Goal: Task Accomplishment & Management: Complete application form

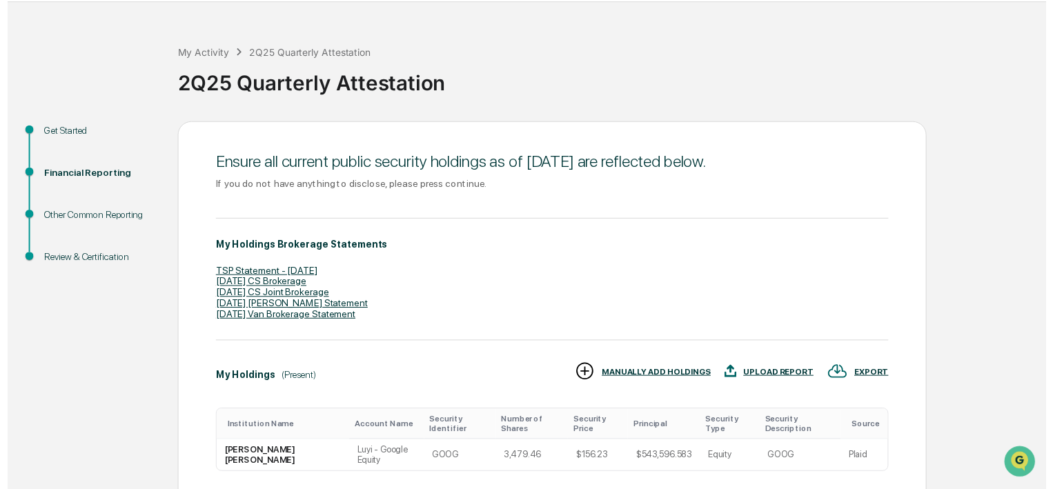
scroll to position [125, 0]
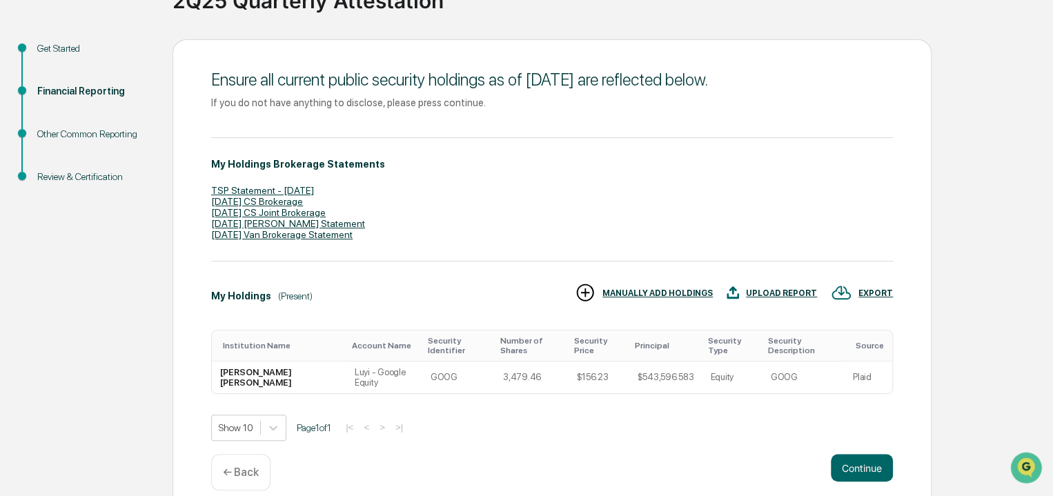
click at [245, 466] on p "← Back" at bounding box center [241, 472] width 36 height 13
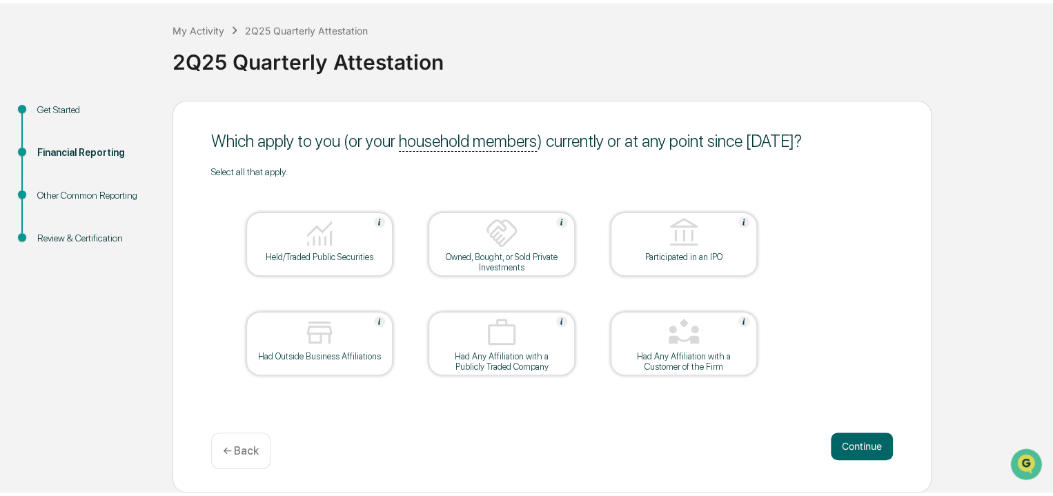
scroll to position [59, 0]
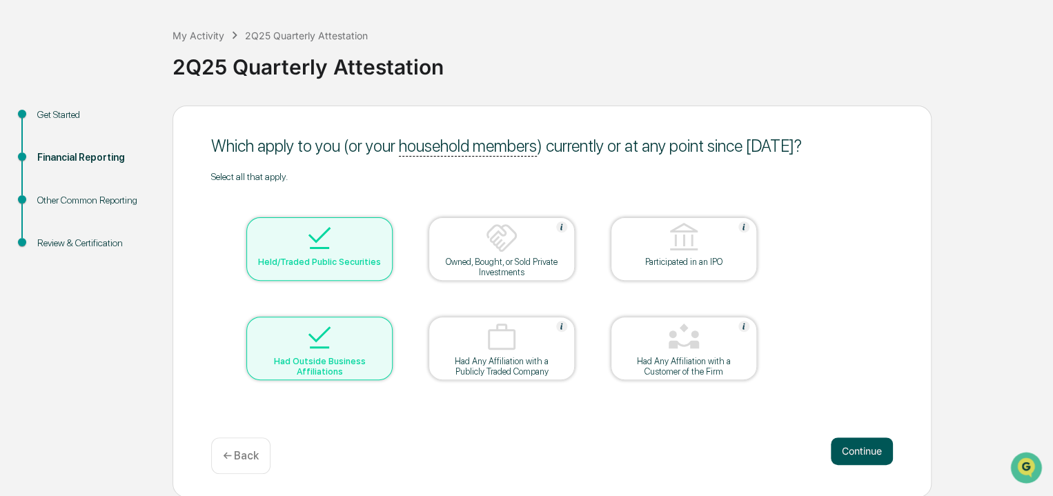
click at [861, 457] on button "Continue" at bounding box center [862, 451] width 62 height 28
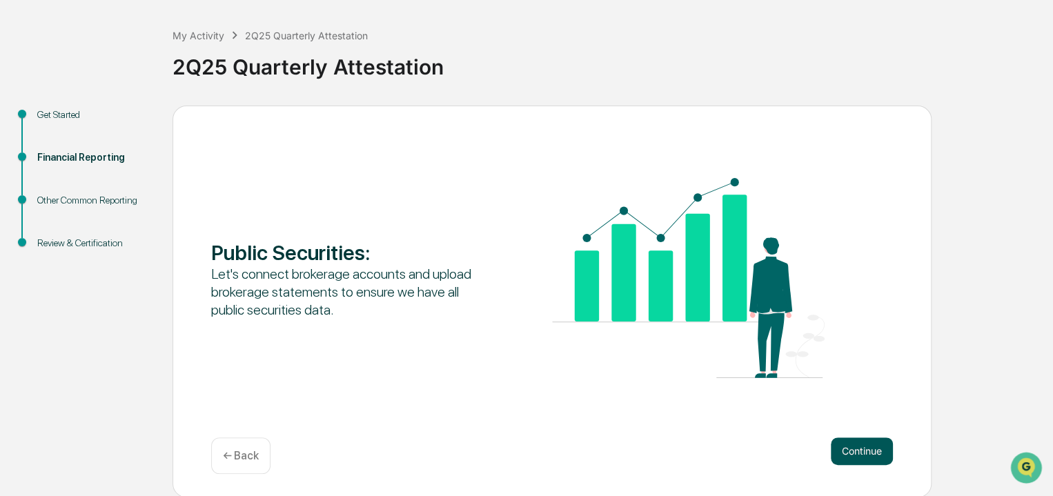
click at [861, 457] on button "Continue" at bounding box center [862, 451] width 62 height 28
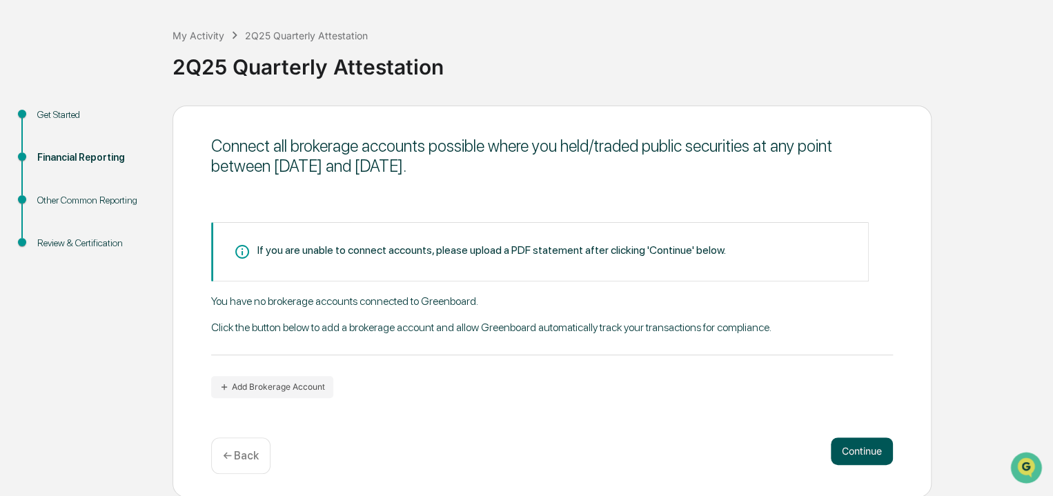
click at [861, 457] on button "Continue" at bounding box center [862, 451] width 62 height 28
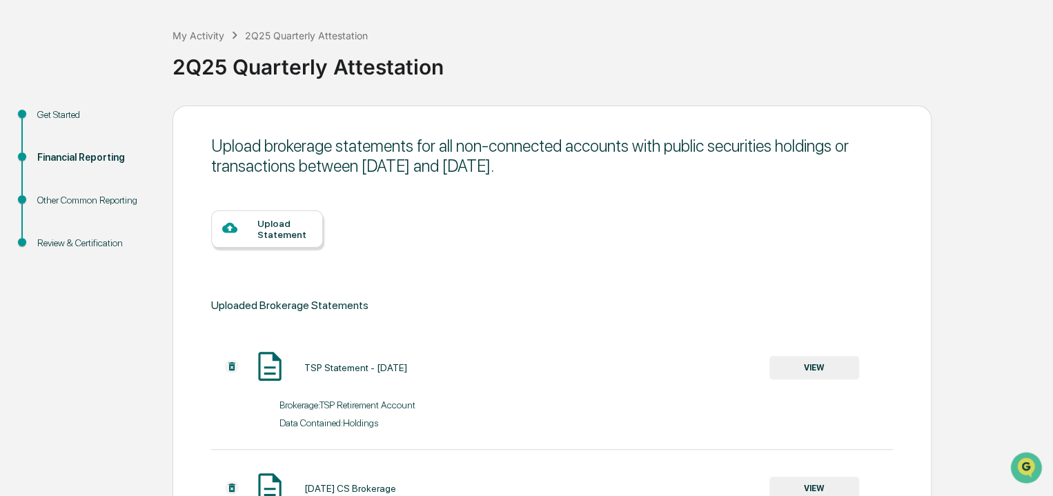
click at [283, 214] on div "Upload Statement" at bounding box center [267, 228] width 112 height 37
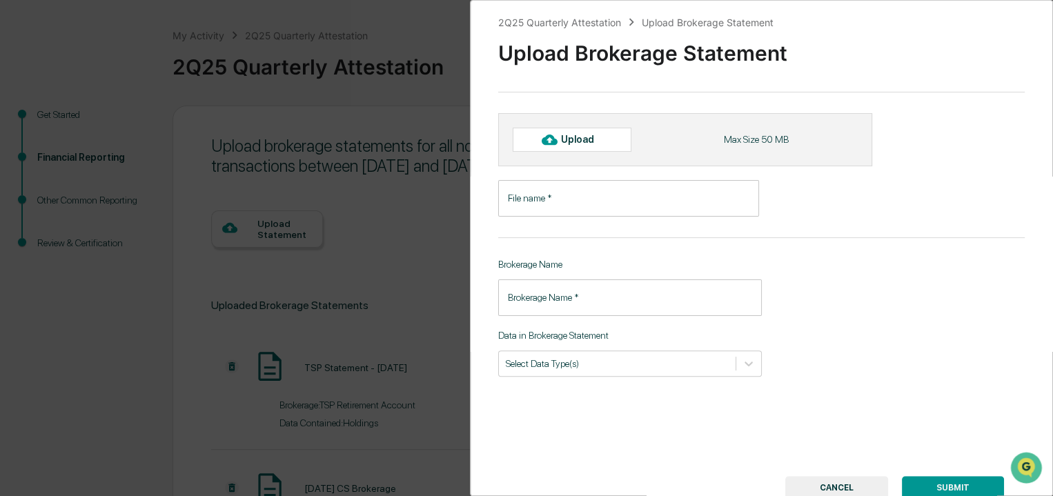
click at [602, 139] on div "Upload" at bounding box center [583, 139] width 45 height 11
type input "**********"
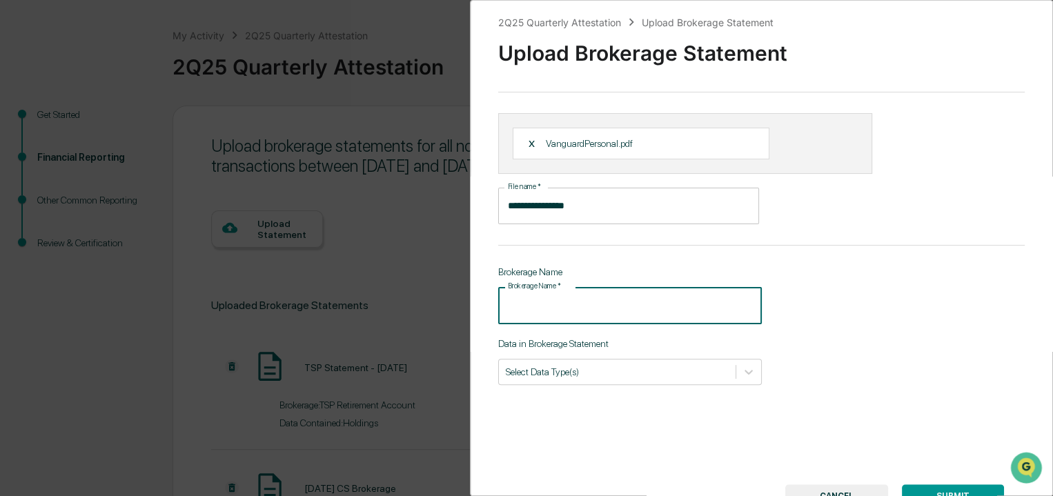
click at [655, 317] on input "Brokerage Name   *" at bounding box center [630, 305] width 264 height 37
type input "********"
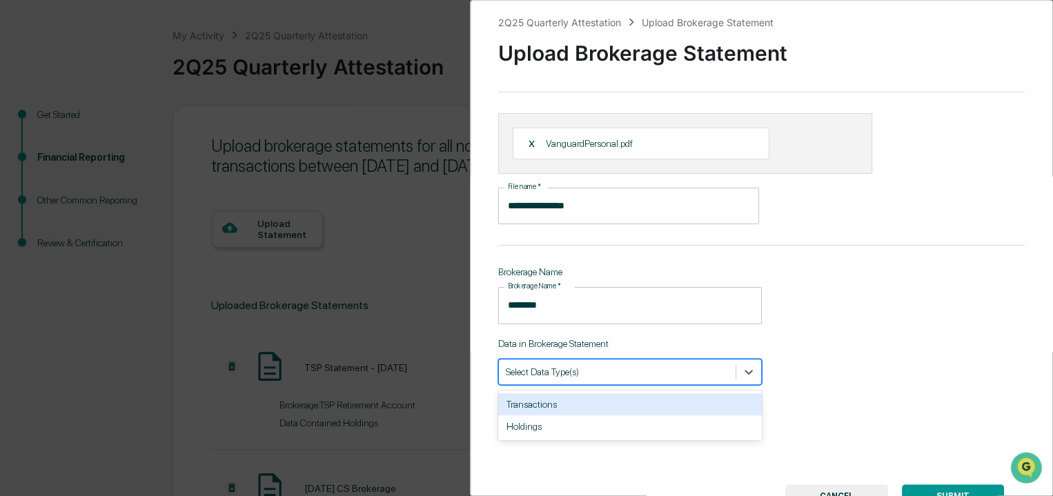
click at [657, 368] on div at bounding box center [617, 371] width 223 height 13
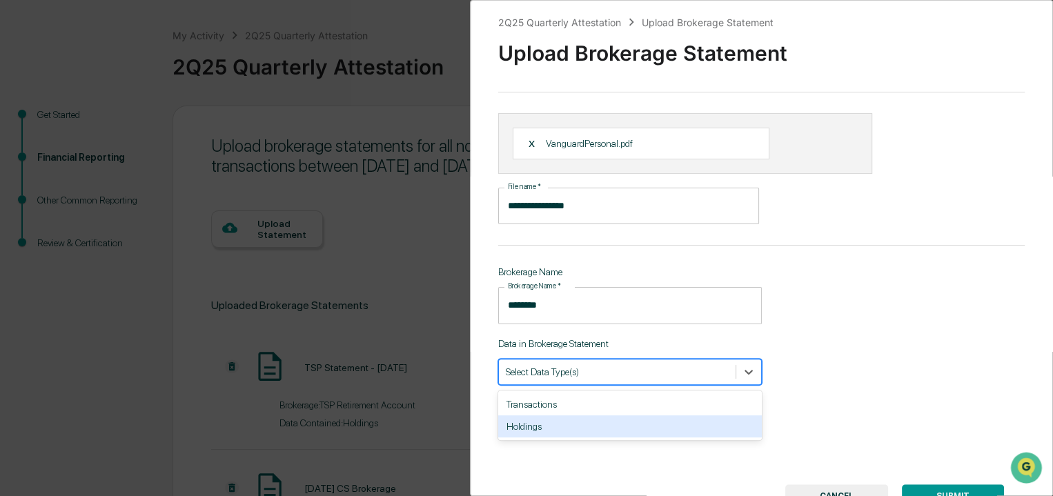
click at [642, 430] on div "Holdings" at bounding box center [630, 426] width 264 height 22
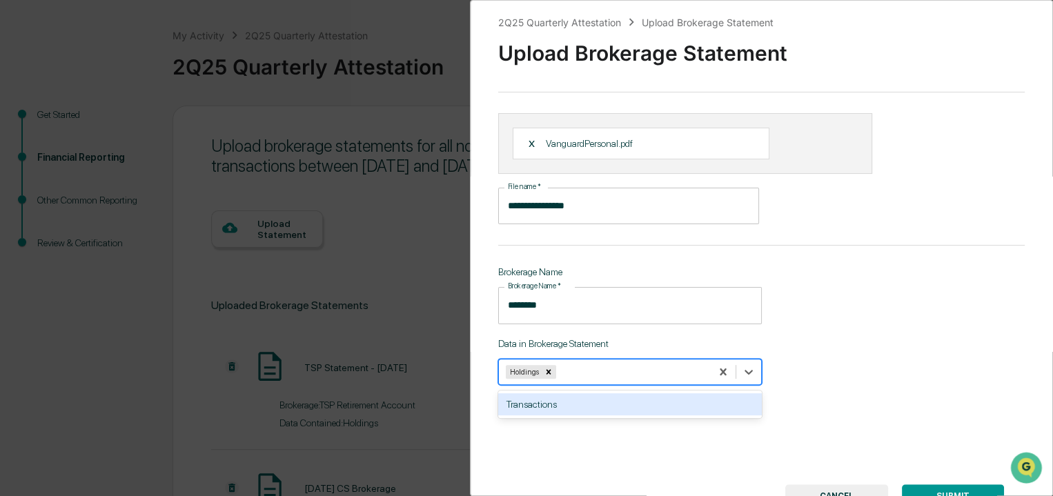
scroll to position [62, 0]
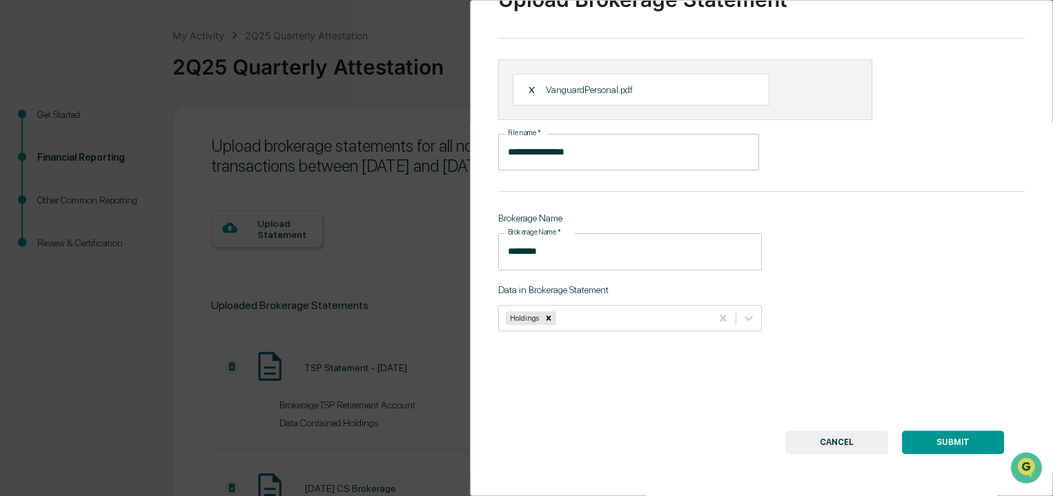
click at [954, 438] on button "SUBMIT" at bounding box center [953, 442] width 102 height 23
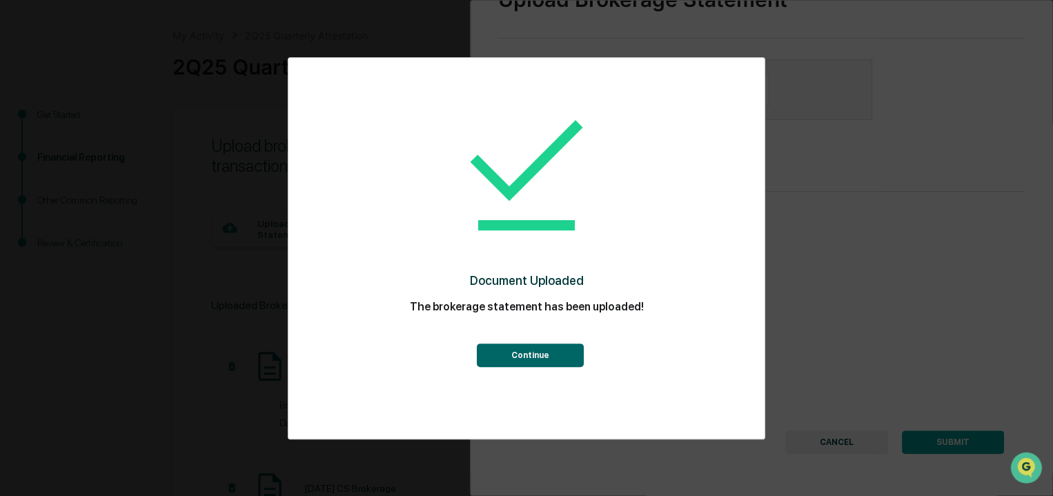
click at [516, 357] on button "Continue" at bounding box center [529, 355] width 107 height 23
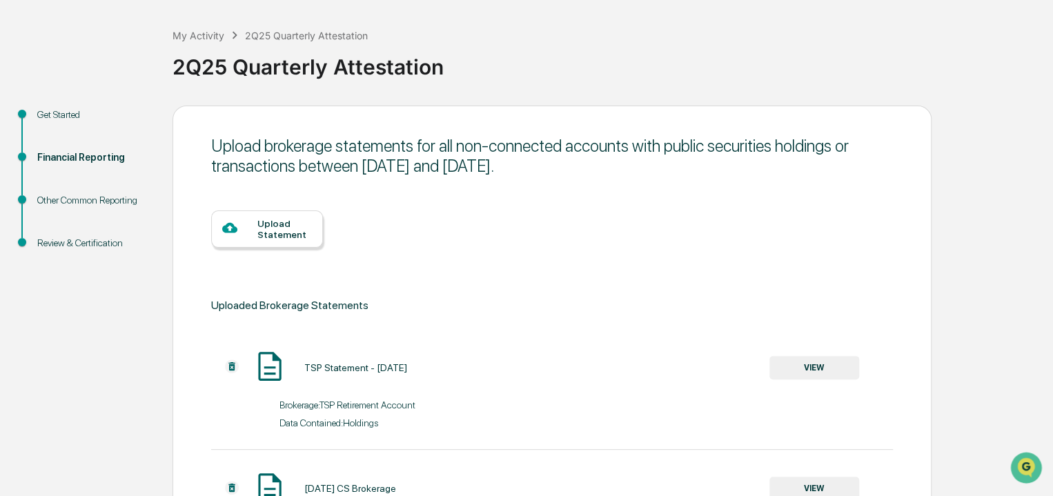
click at [293, 226] on div "Upload Statement" at bounding box center [284, 229] width 55 height 22
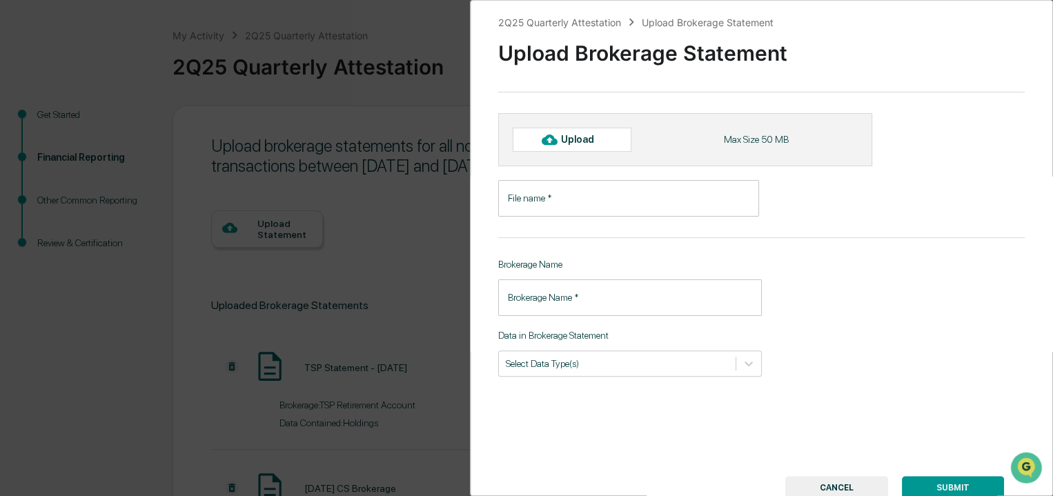
click at [596, 139] on div "Upload" at bounding box center [583, 139] width 45 height 11
type input "**********"
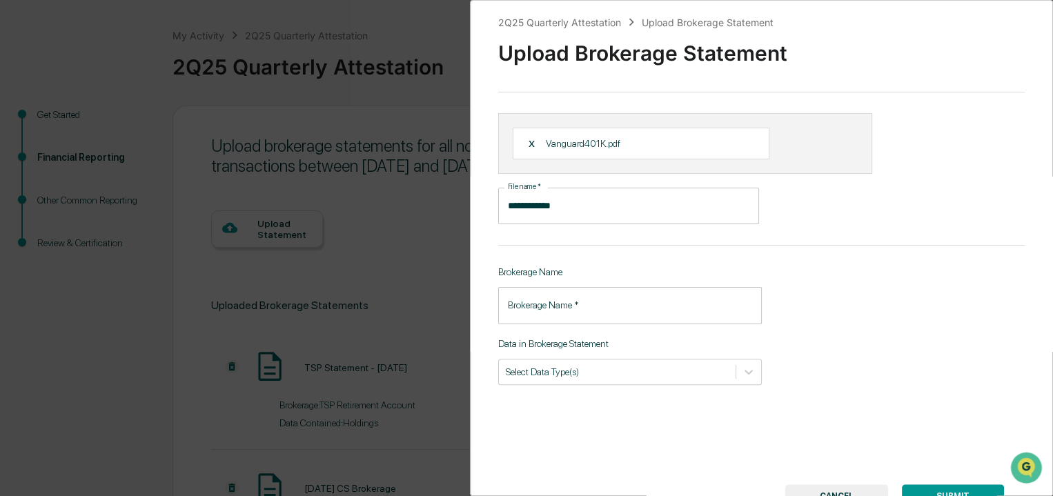
click at [578, 309] on input "Brokerage Name   *" at bounding box center [630, 305] width 264 height 37
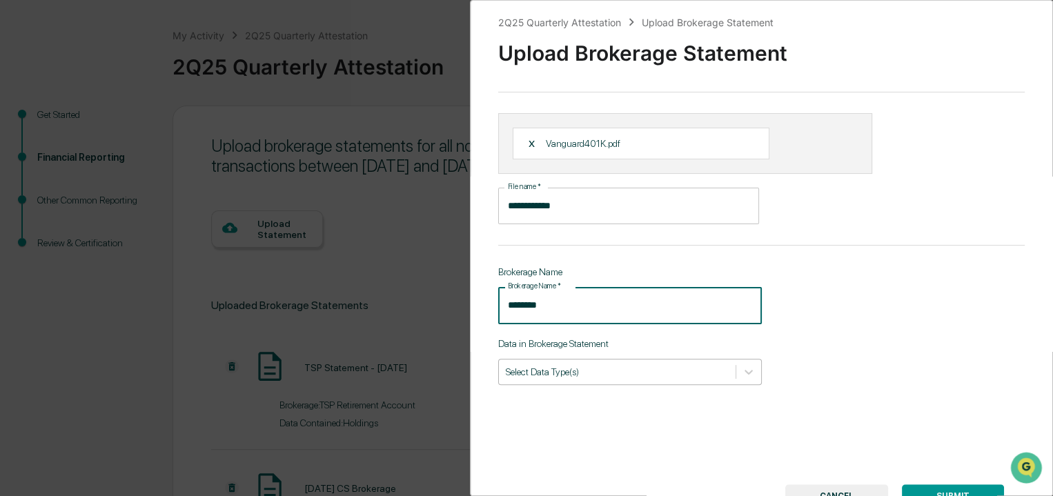
type input "********"
click at [606, 370] on div at bounding box center [617, 371] width 223 height 13
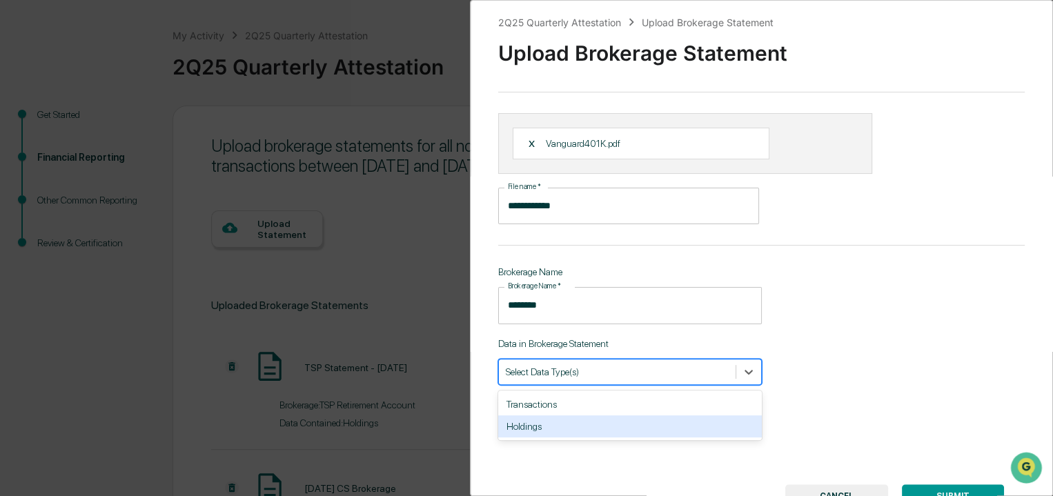
click at [618, 424] on div "Holdings" at bounding box center [630, 426] width 264 height 22
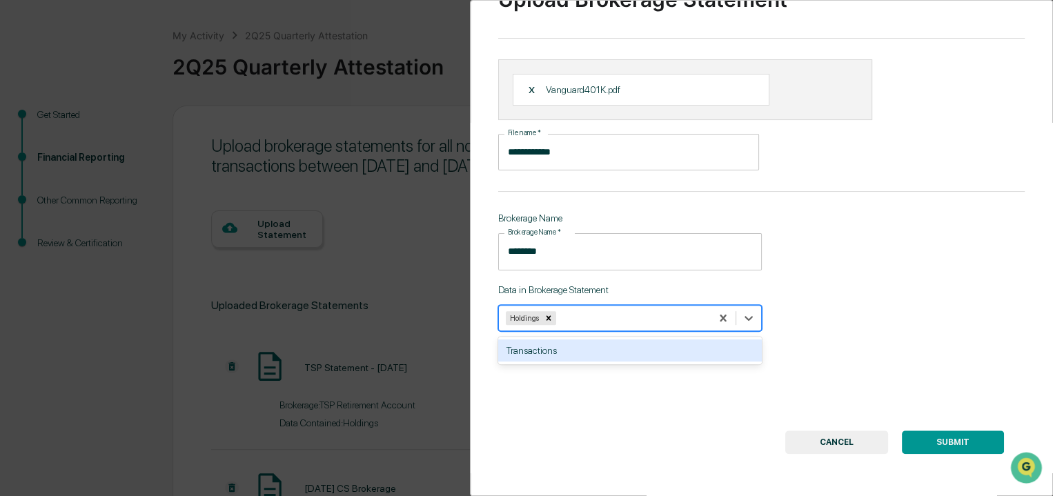
scroll to position [61, 0]
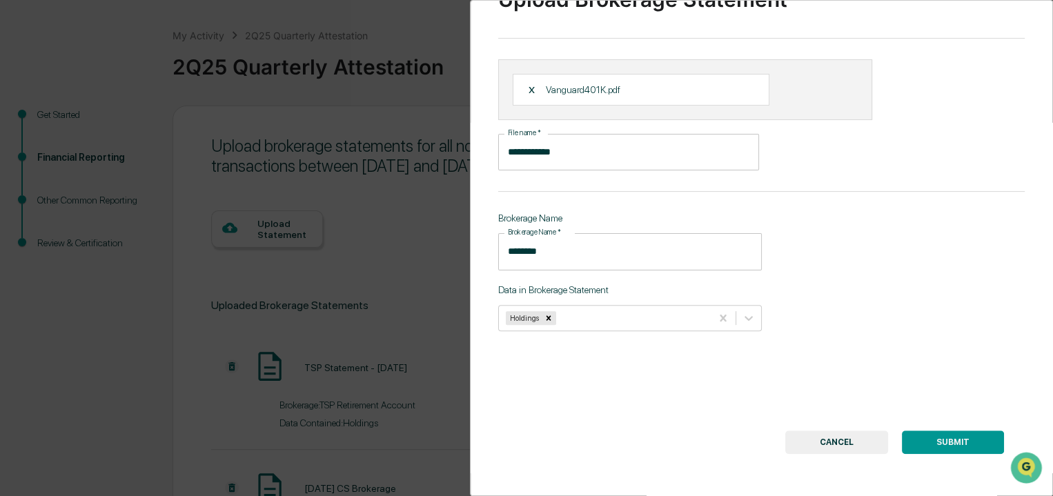
click at [954, 444] on button "SUBMIT" at bounding box center [953, 442] width 102 height 23
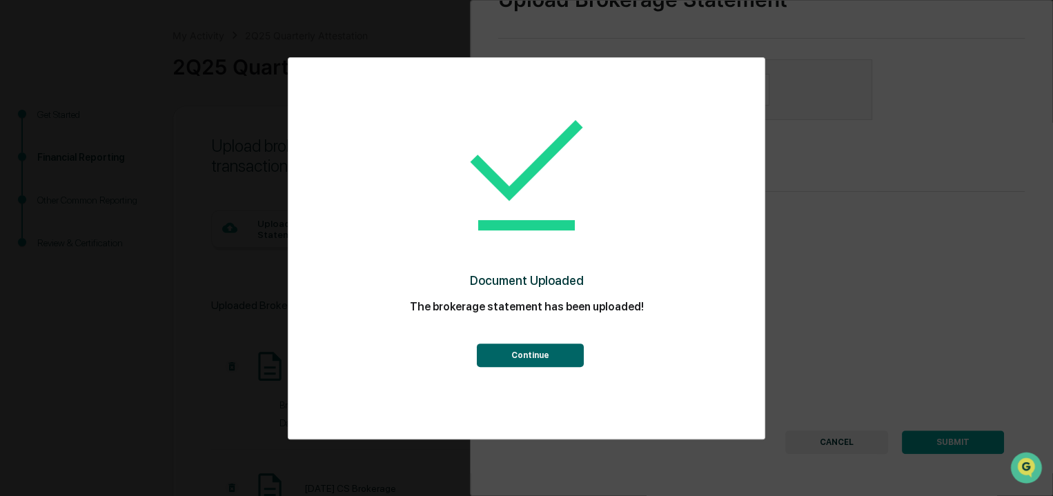
click at [535, 357] on button "Continue" at bounding box center [529, 355] width 107 height 23
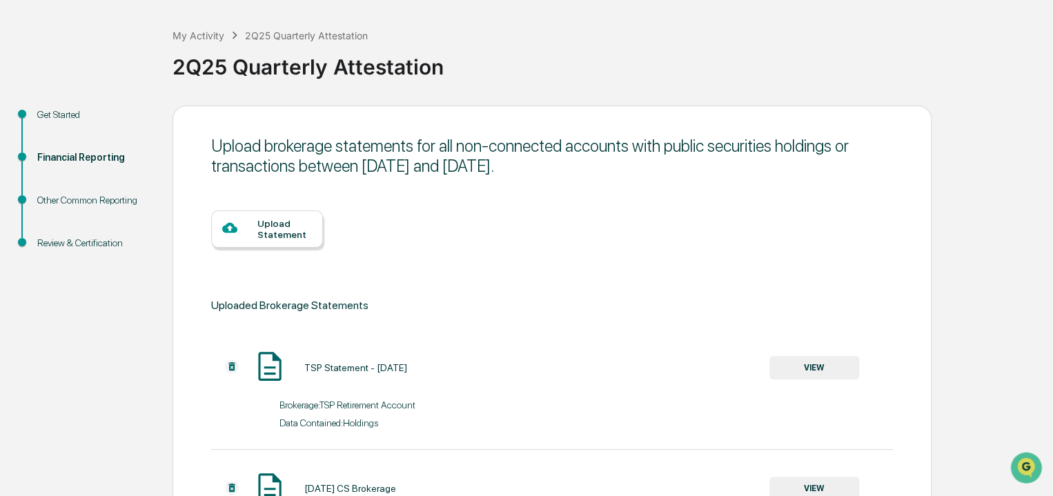
click at [313, 219] on div "Upload Statement" at bounding box center [267, 228] width 112 height 37
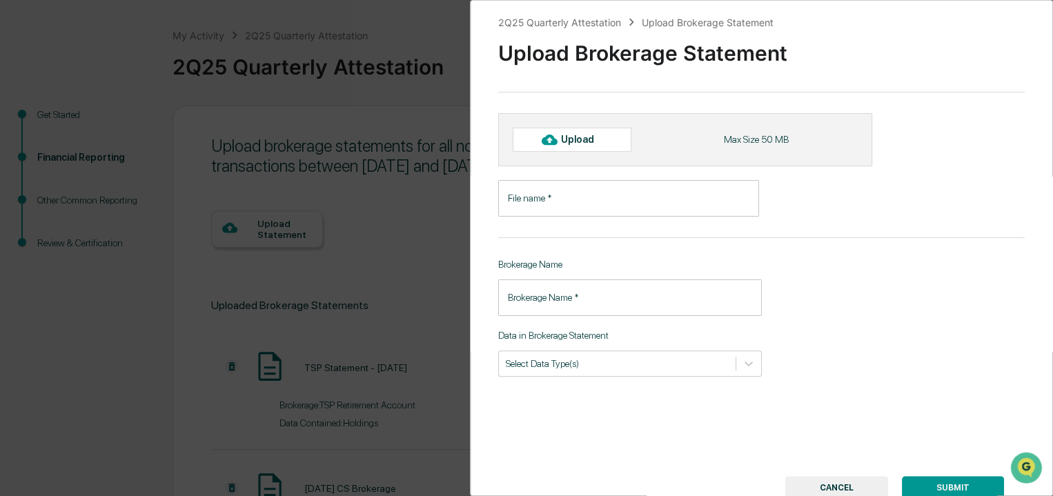
click at [599, 131] on div "Upload" at bounding box center [572, 139] width 119 height 23
type input "**********"
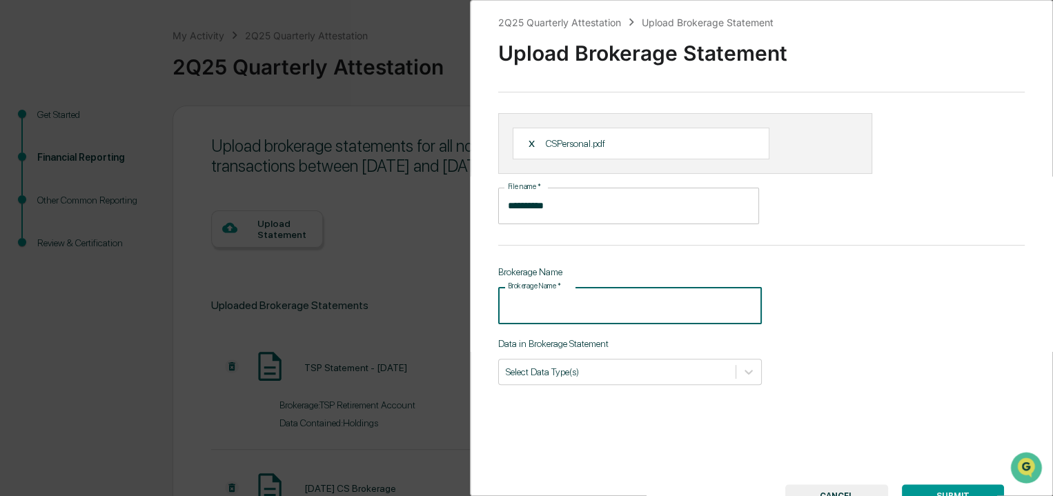
click at [574, 306] on input "Brokerage Name   *" at bounding box center [630, 305] width 264 height 37
type input "**********"
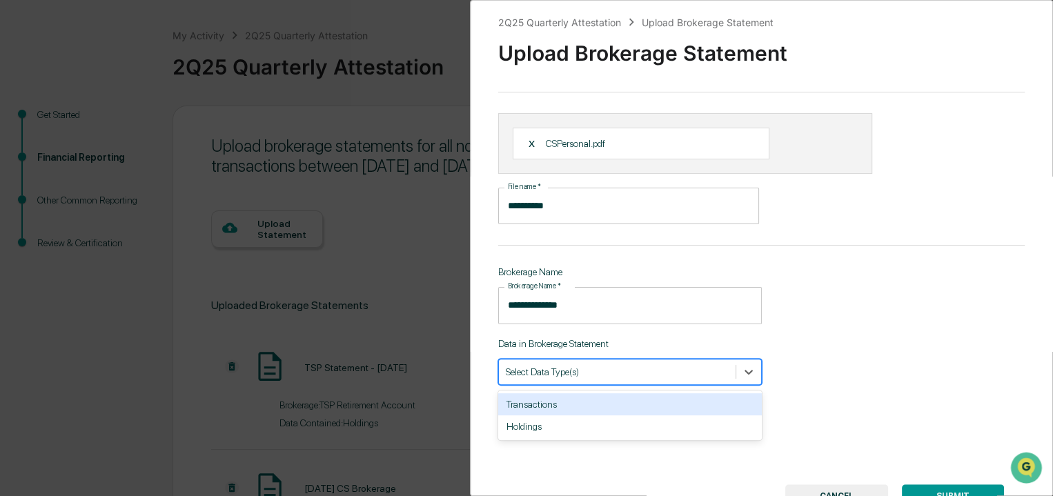
click at [701, 373] on div at bounding box center [617, 371] width 223 height 13
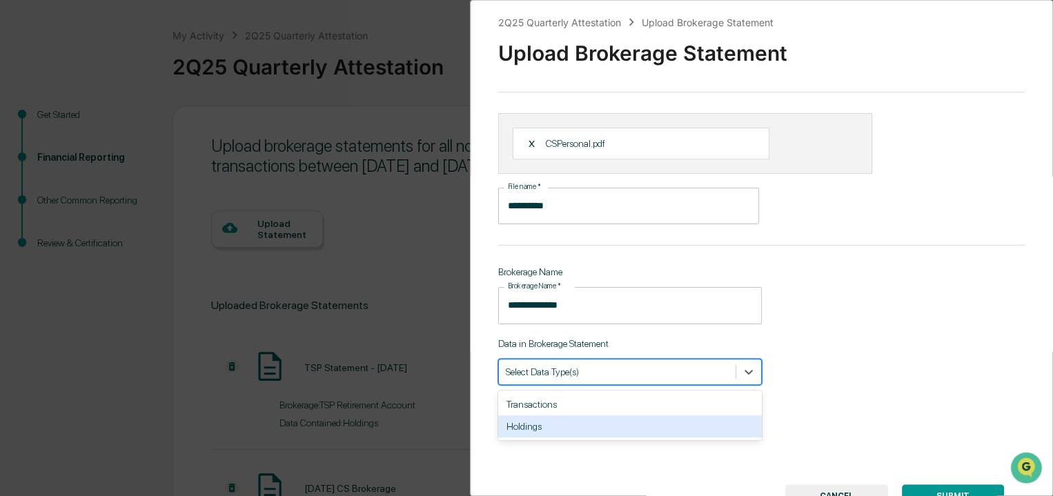
click at [673, 431] on div "Holdings" at bounding box center [630, 426] width 264 height 22
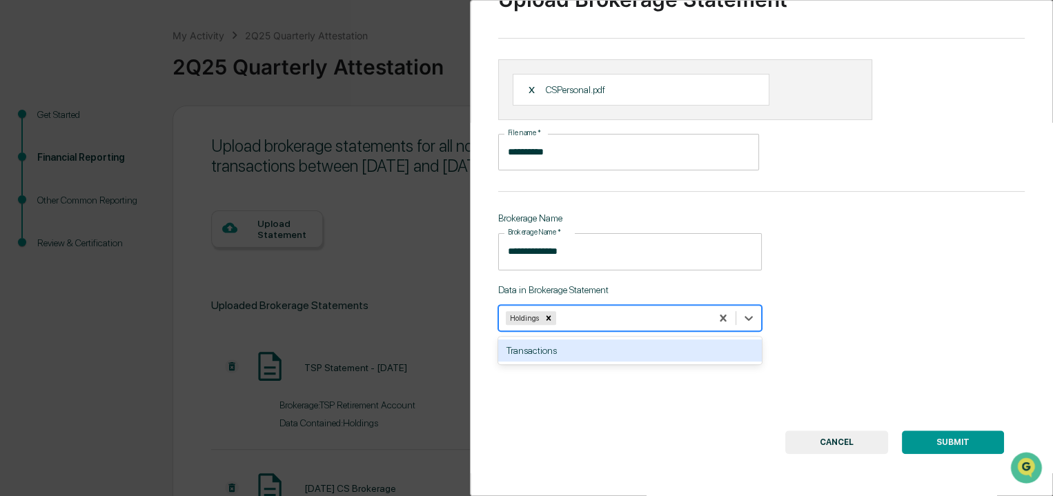
scroll to position [61, 0]
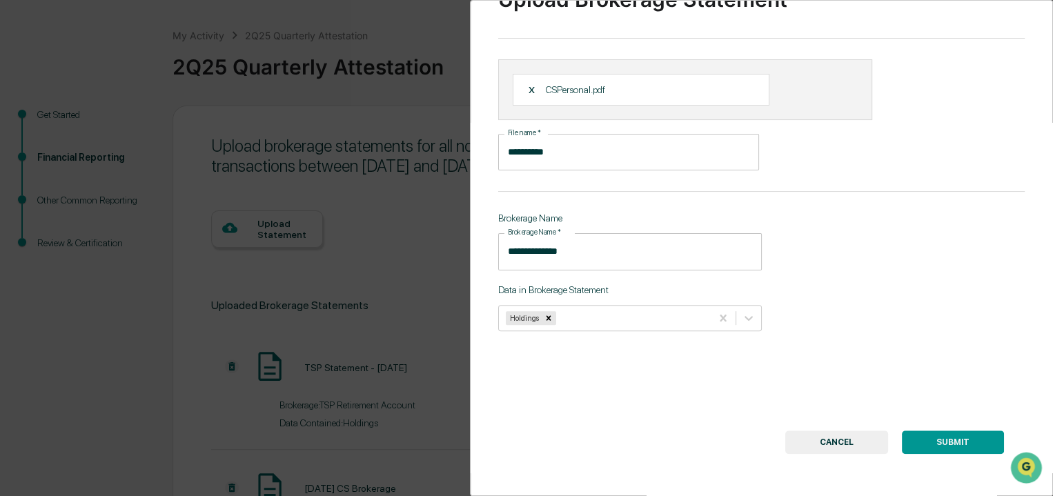
click at [939, 442] on button "SUBMIT" at bounding box center [953, 442] width 102 height 23
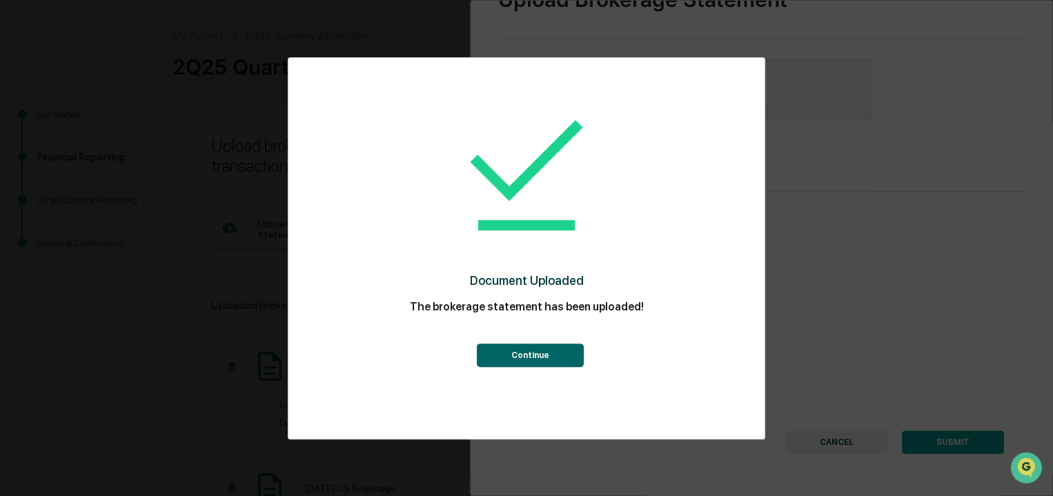
click at [522, 366] on button "Continue" at bounding box center [529, 355] width 107 height 23
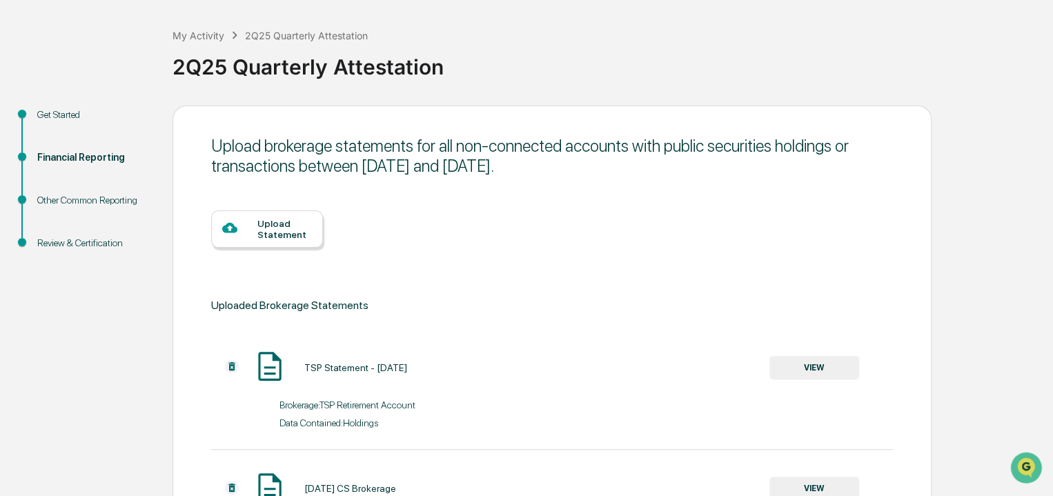
click at [286, 237] on div "Upload Statement" at bounding box center [284, 229] width 55 height 22
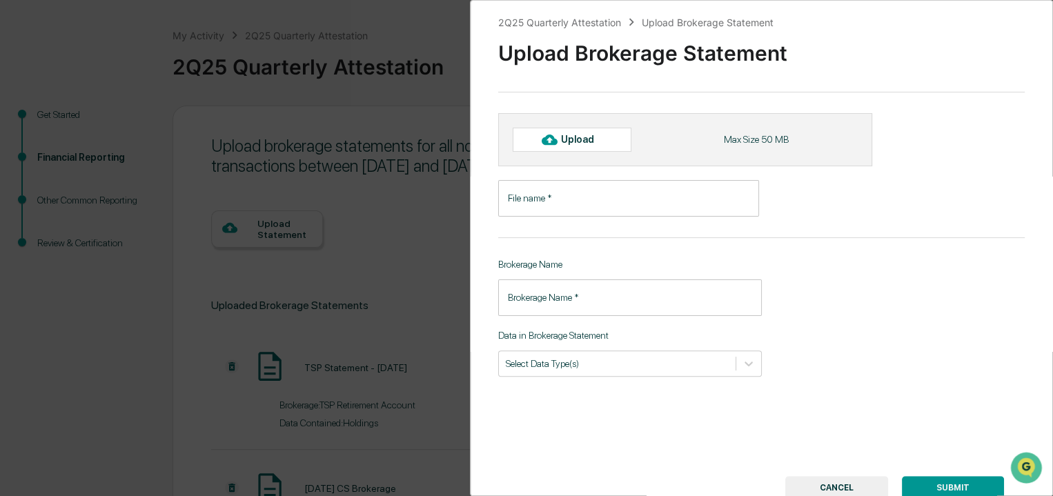
click at [576, 140] on div "Upload" at bounding box center [583, 139] width 45 height 11
type input "********"
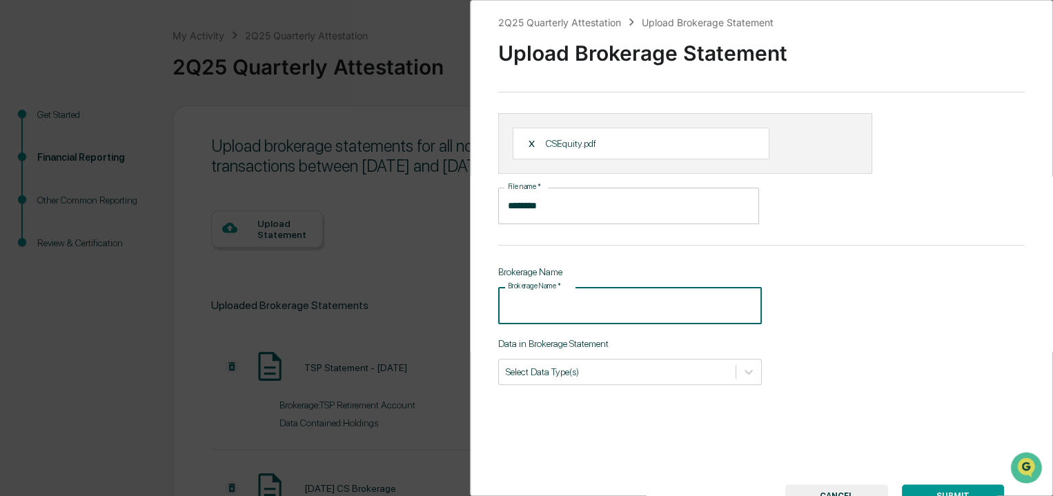
click at [601, 303] on input "Brokerage Name   *" at bounding box center [630, 305] width 264 height 37
type input "**********"
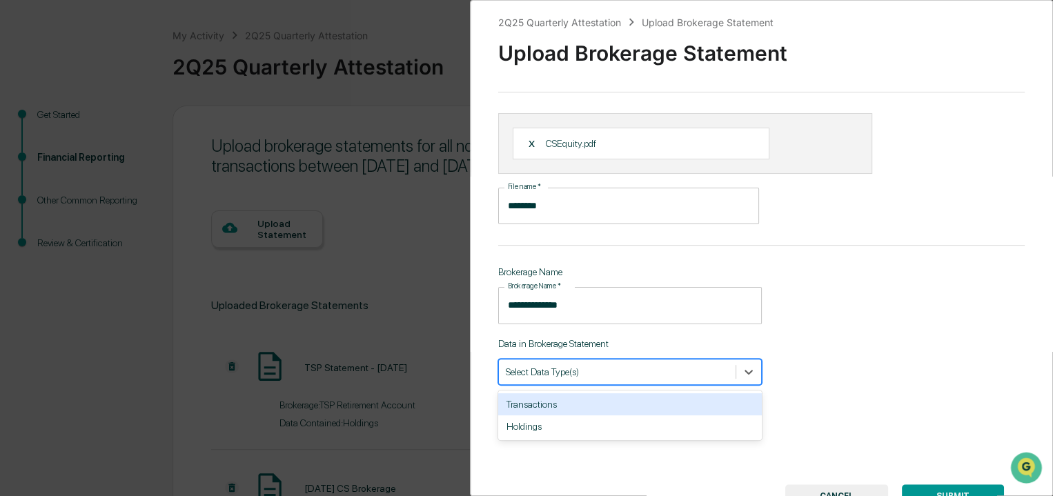
click at [675, 380] on div "Select Data Type(s)" at bounding box center [617, 371] width 237 height 19
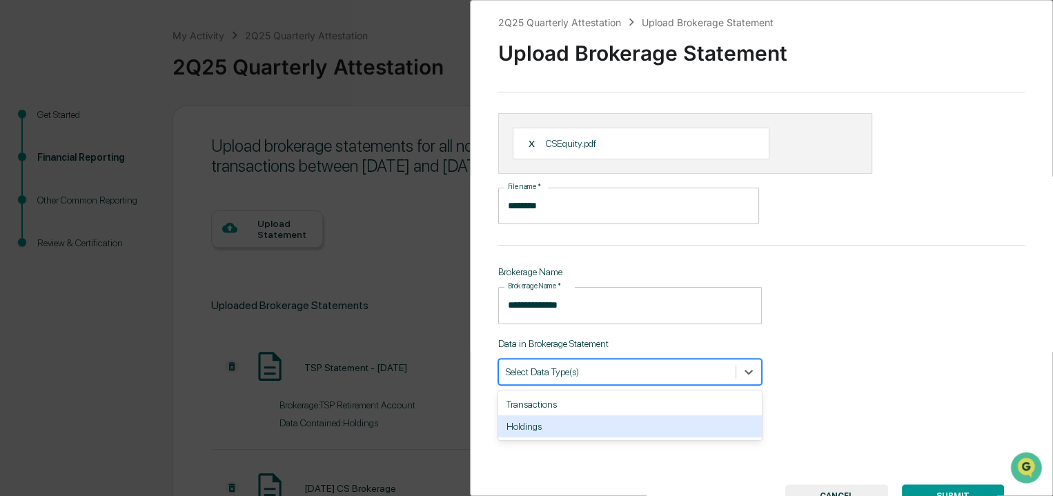
click at [654, 427] on div "Holdings" at bounding box center [630, 426] width 264 height 22
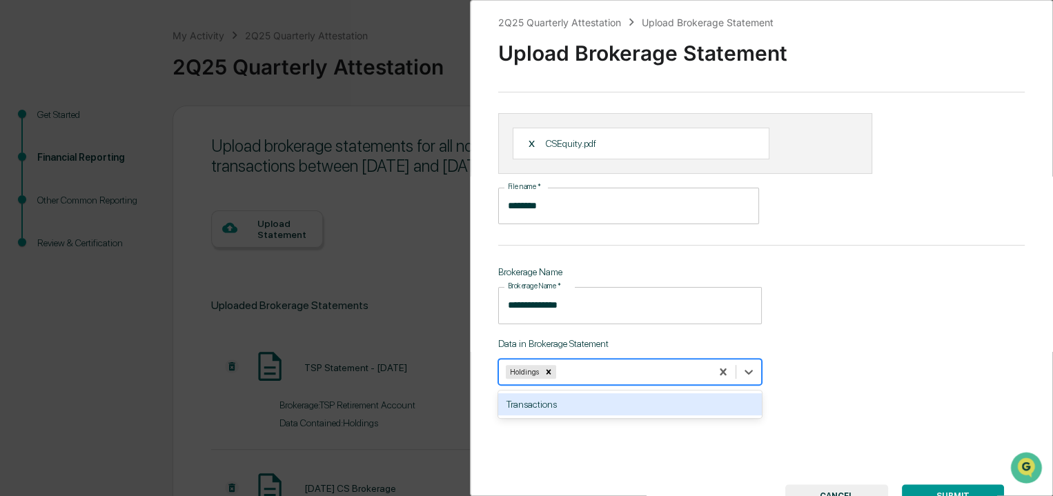
scroll to position [62, 0]
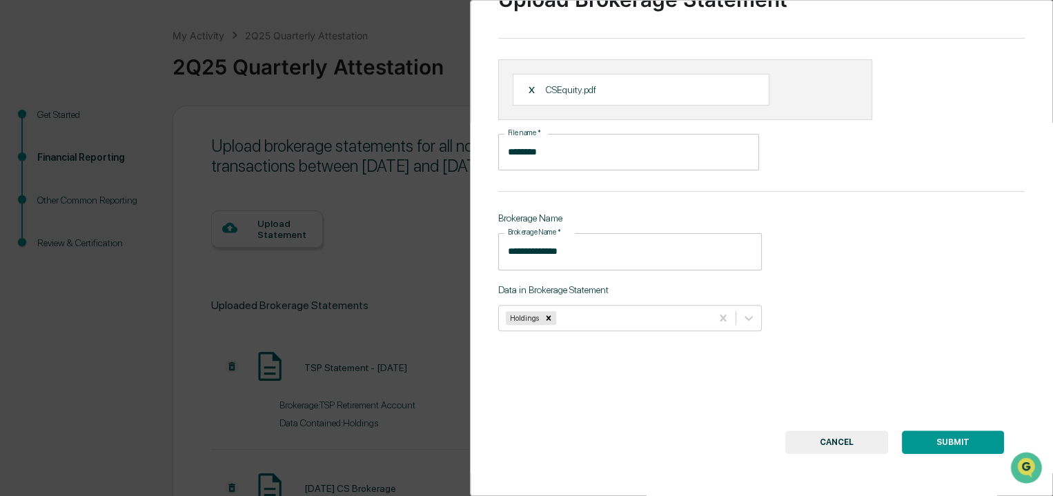
click at [933, 431] on button "SUBMIT" at bounding box center [953, 442] width 102 height 23
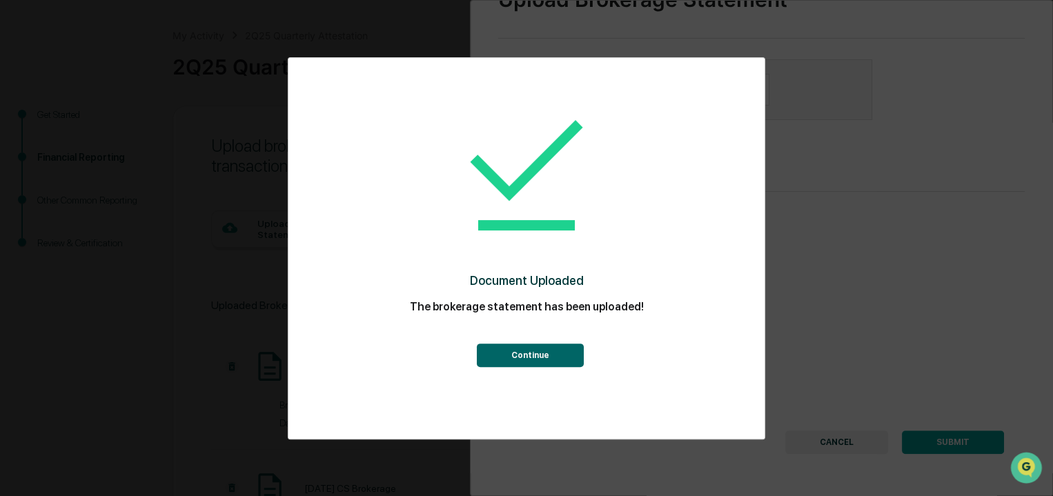
click at [544, 358] on button "Continue" at bounding box center [529, 355] width 107 height 23
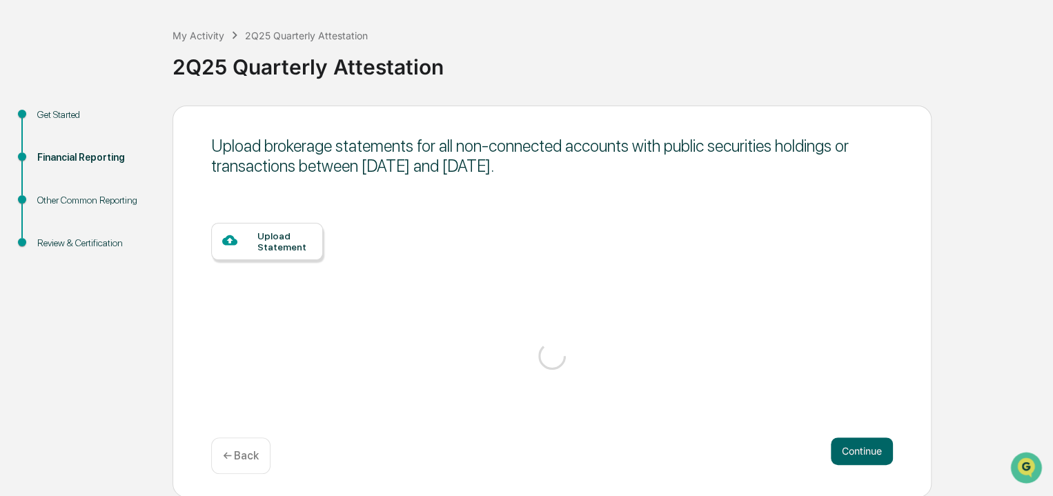
scroll to position [54, 0]
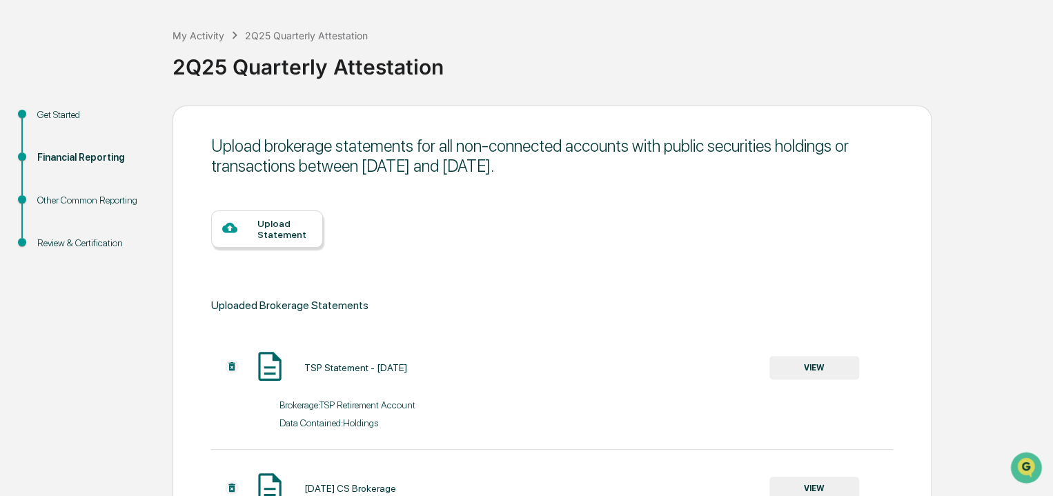
click at [270, 225] on div "Upload Statement" at bounding box center [284, 229] width 55 height 22
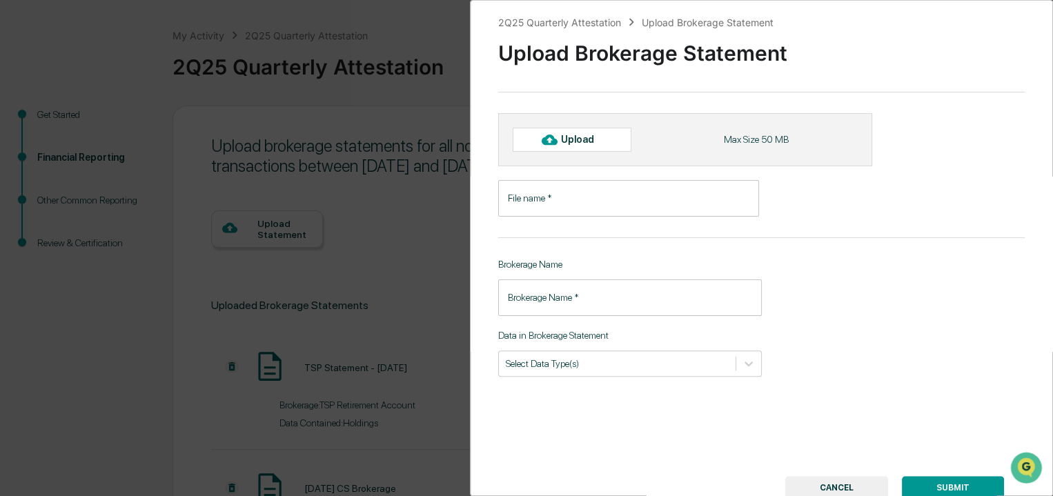
click at [563, 141] on div "Upload" at bounding box center [583, 139] width 45 height 11
type input "******"
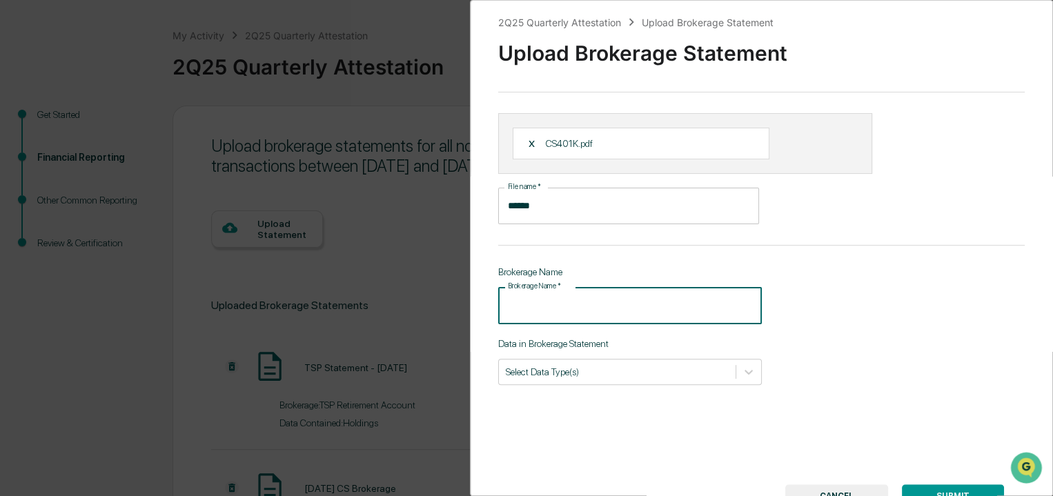
click at [600, 300] on input "Brokerage Name   *" at bounding box center [630, 305] width 264 height 37
type input "**********"
click at [723, 383] on div "Select Data Type(s)" at bounding box center [630, 372] width 264 height 26
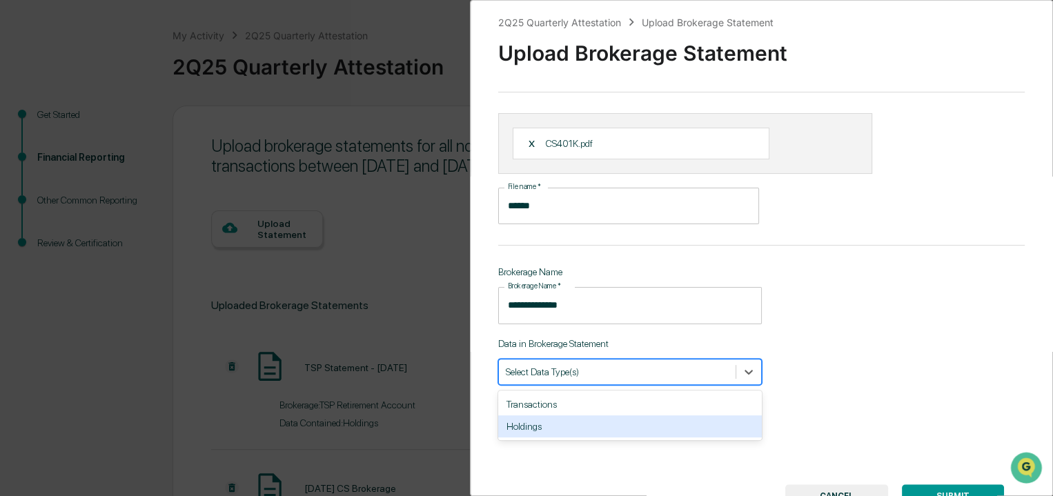
click at [705, 419] on div "Holdings" at bounding box center [630, 426] width 264 height 22
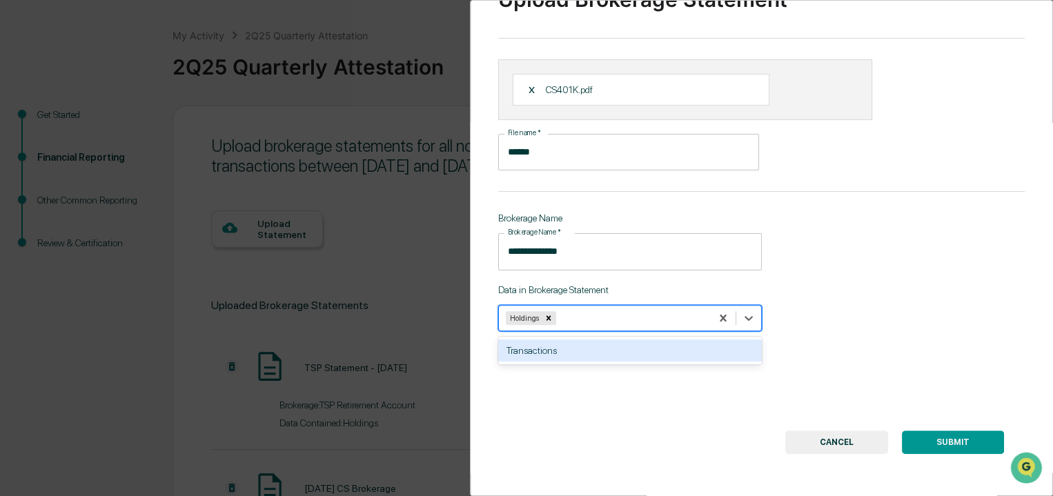
scroll to position [60, 0]
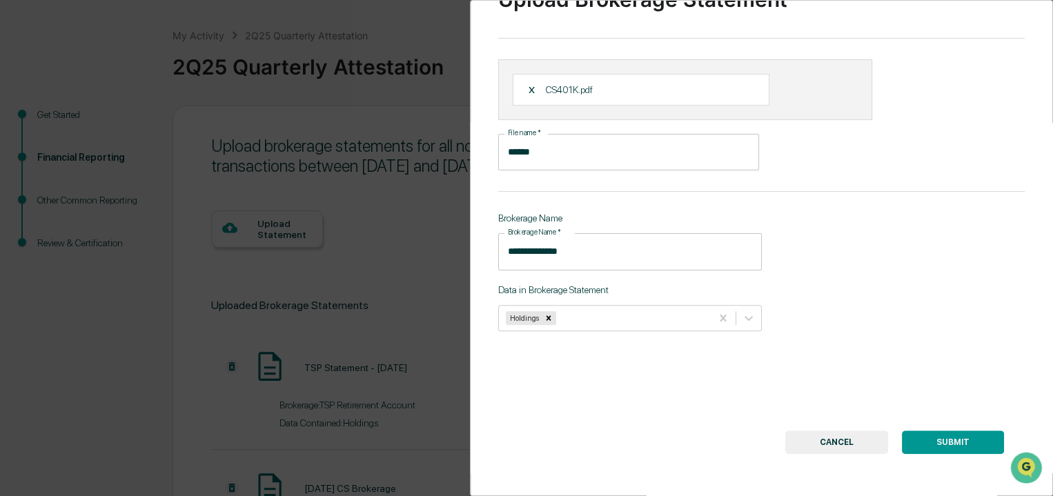
click at [939, 431] on button "SUBMIT" at bounding box center [953, 442] width 102 height 23
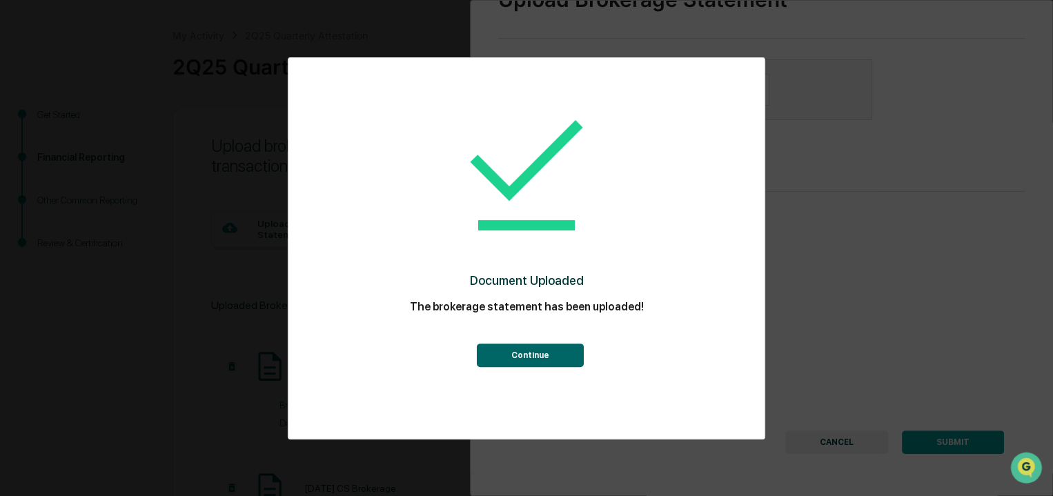
click at [551, 358] on button "Continue" at bounding box center [529, 355] width 107 height 23
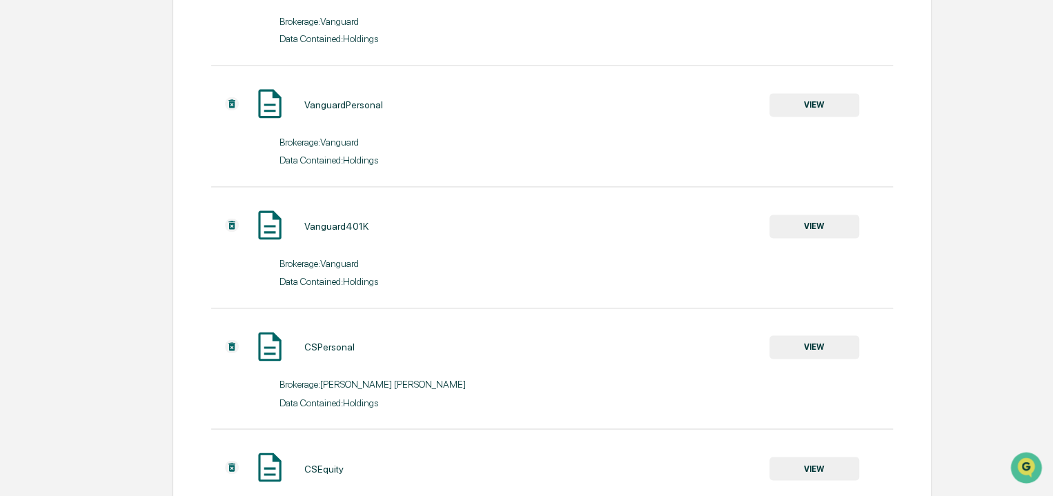
scroll to position [1188, 0]
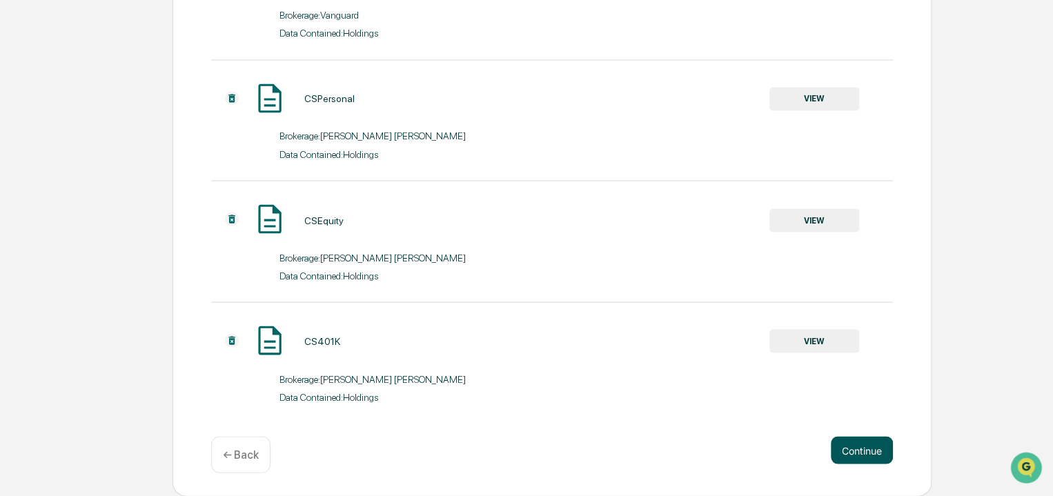
click at [872, 455] on button "Continue" at bounding box center [862, 450] width 62 height 28
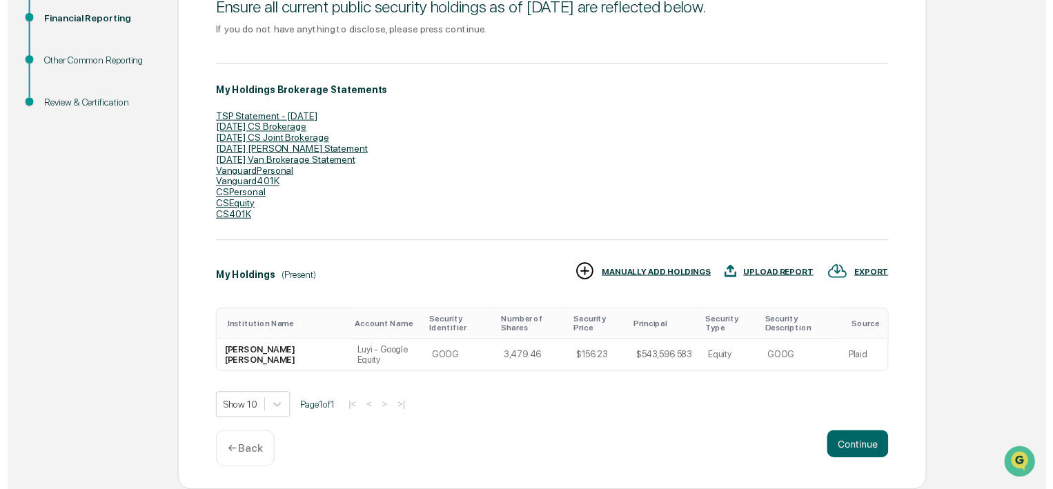
scroll to position [183, 0]
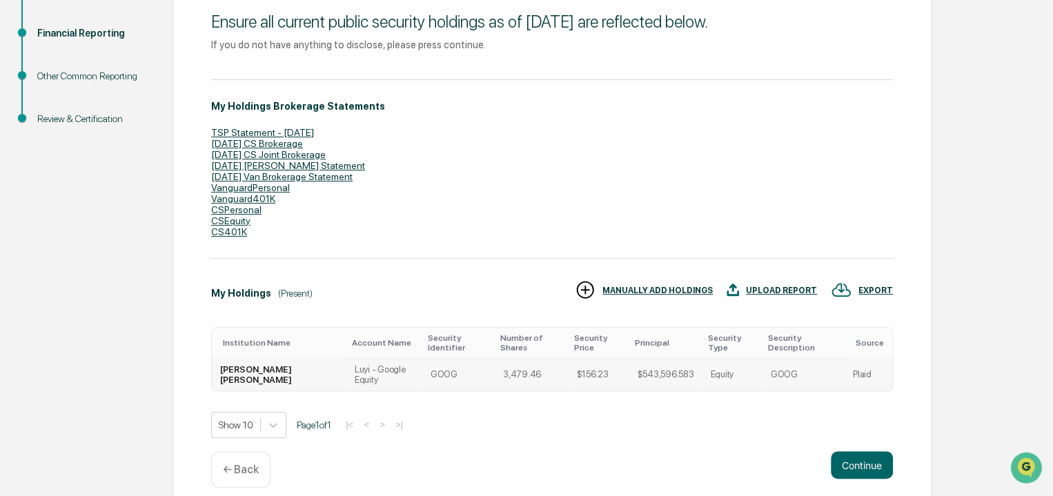
click at [814, 360] on td "GOOG" at bounding box center [803, 375] width 82 height 32
click at [249, 361] on td "[PERSON_NAME] [PERSON_NAME]" at bounding box center [279, 375] width 135 height 32
click at [291, 361] on td "[PERSON_NAME] [PERSON_NAME]" at bounding box center [279, 375] width 135 height 32
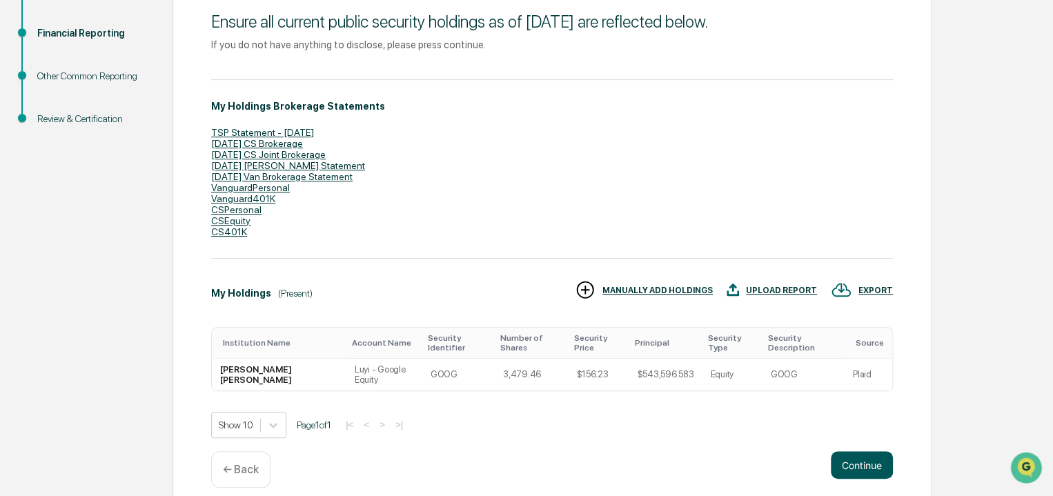
click at [878, 451] on button "Continue" at bounding box center [862, 465] width 62 height 28
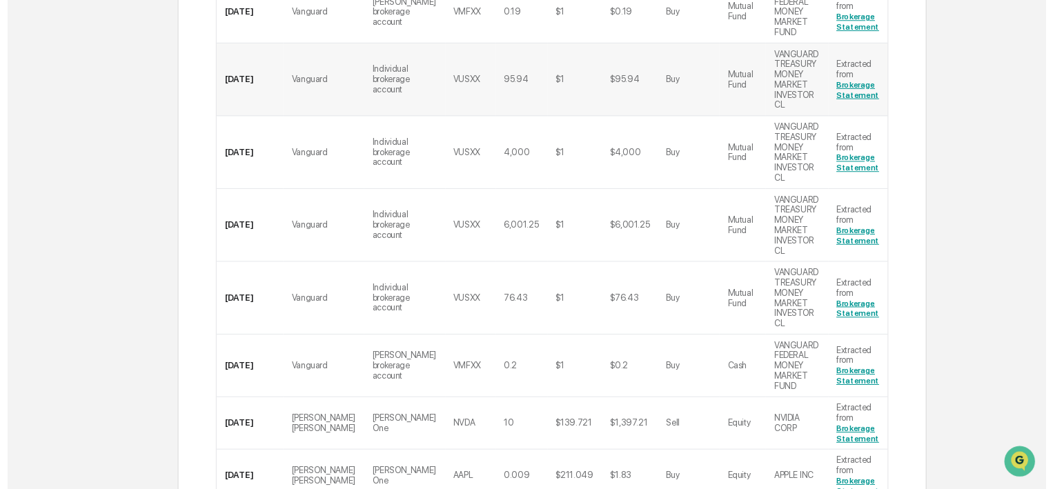
scroll to position [460, 0]
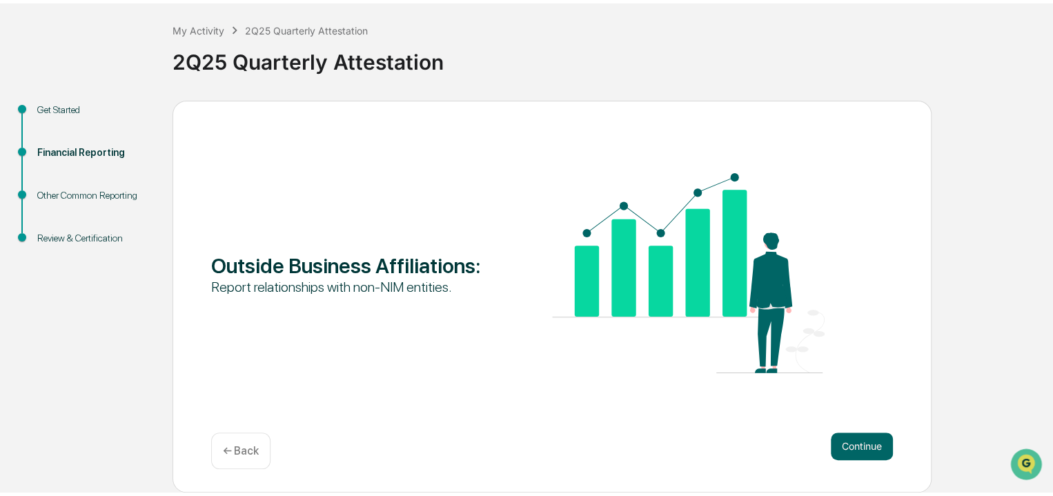
scroll to position [59, 0]
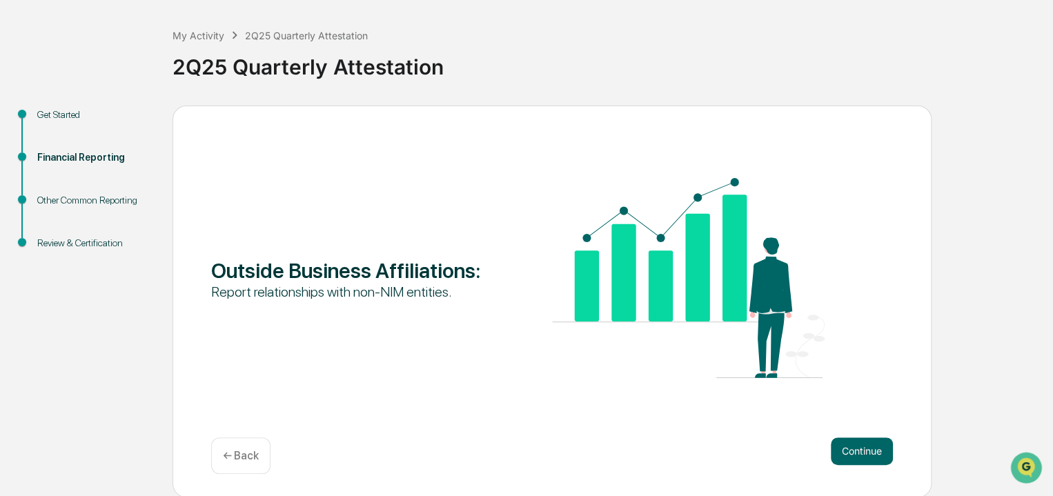
click at [858, 451] on button "Continue" at bounding box center [862, 451] width 62 height 28
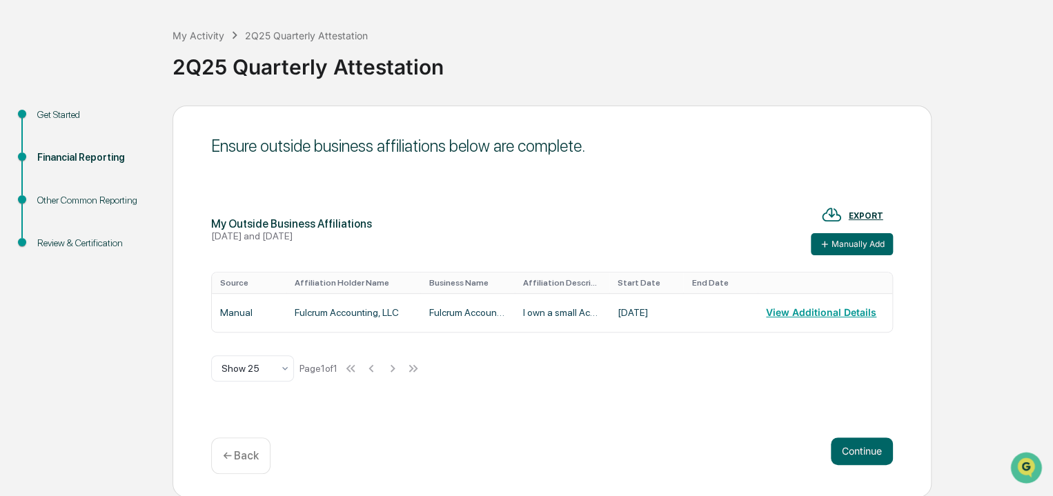
click at [858, 451] on button "Continue" at bounding box center [862, 451] width 62 height 28
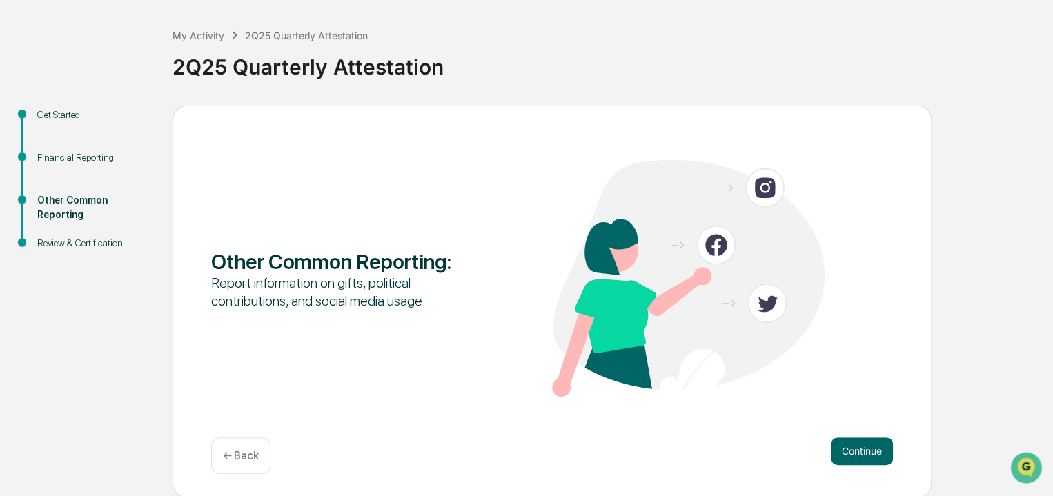
click at [858, 451] on button "Continue" at bounding box center [862, 451] width 62 height 28
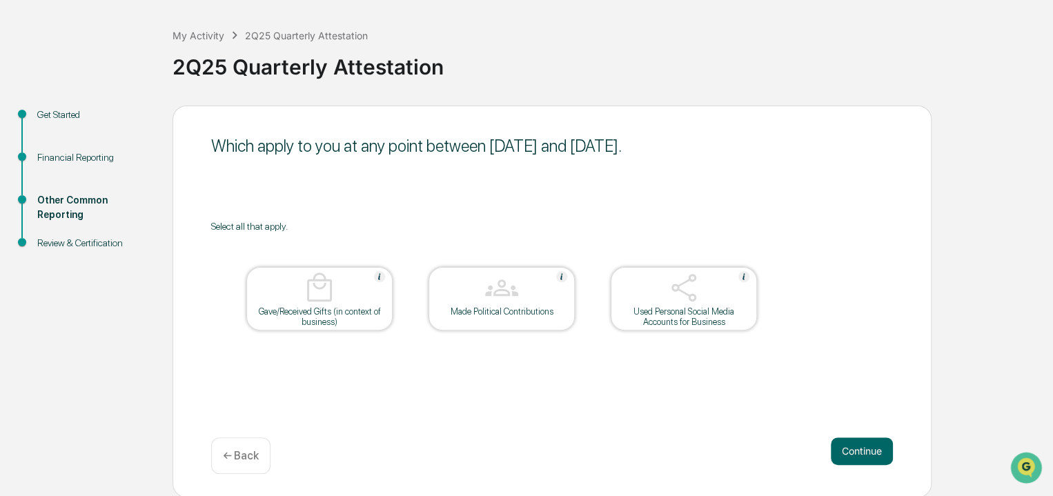
click at [858, 451] on button "Continue" at bounding box center [862, 451] width 62 height 28
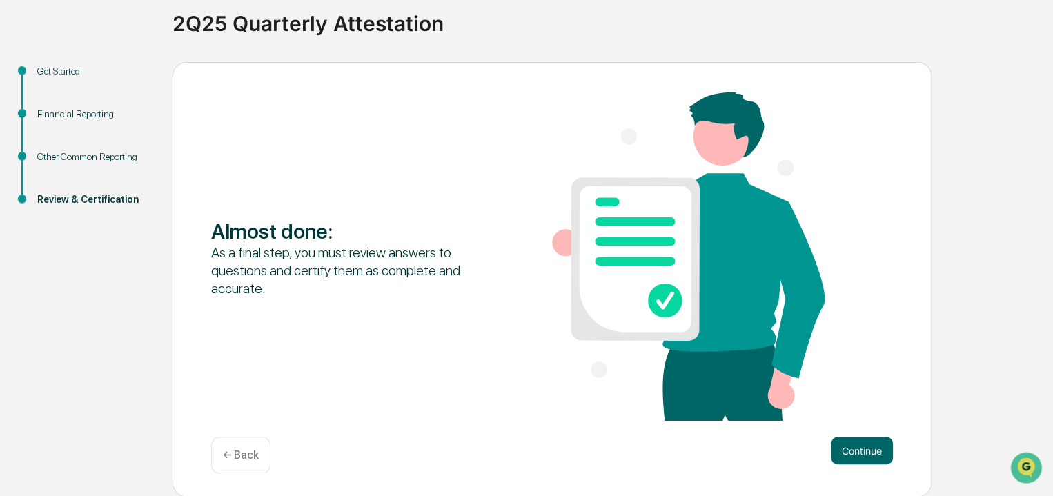
scroll to position [102, 0]
click at [880, 454] on button "Continue" at bounding box center [862, 451] width 62 height 28
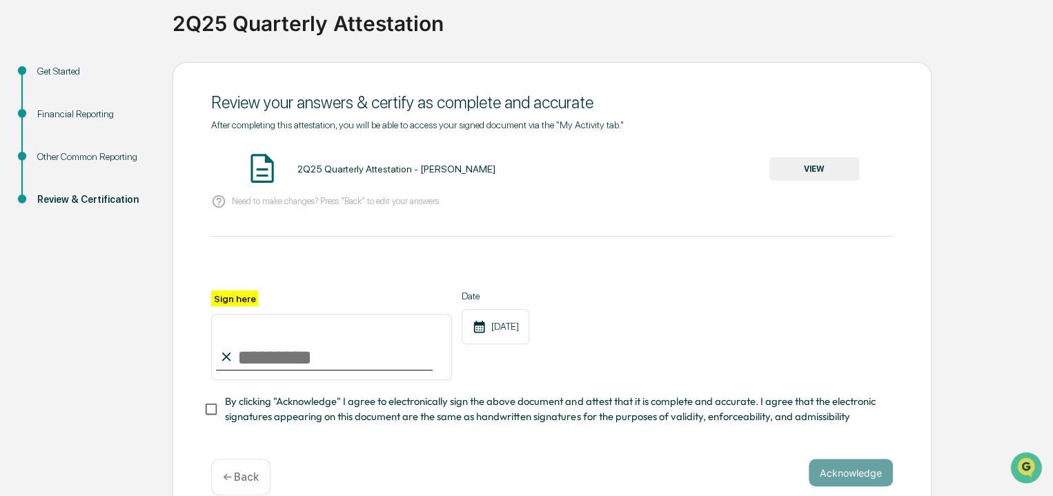
click at [319, 353] on input "Sign here" at bounding box center [331, 347] width 241 height 66
type input "**********"
click at [720, 298] on div "**********" at bounding box center [552, 336] width 682 height 90
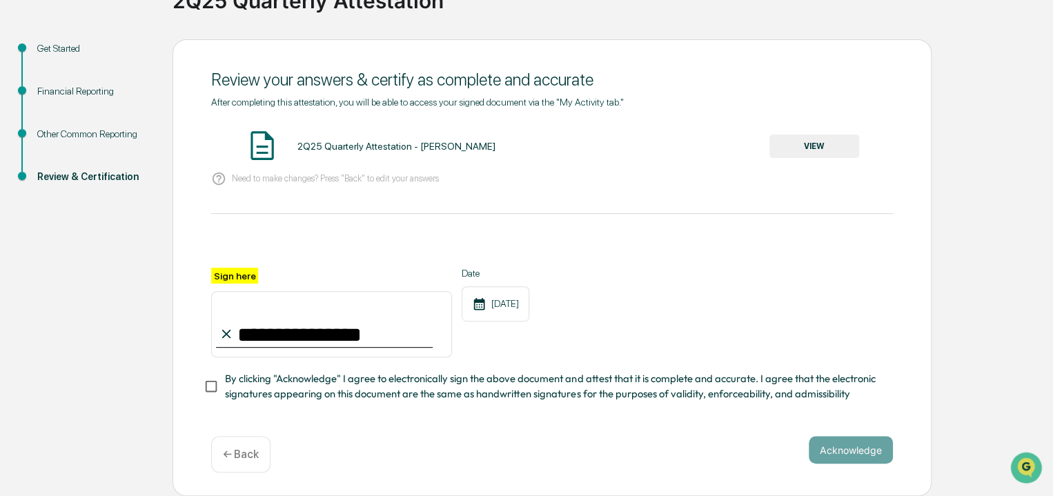
scroll to position [127, 0]
click at [850, 446] on button "Acknowledge" at bounding box center [851, 450] width 84 height 28
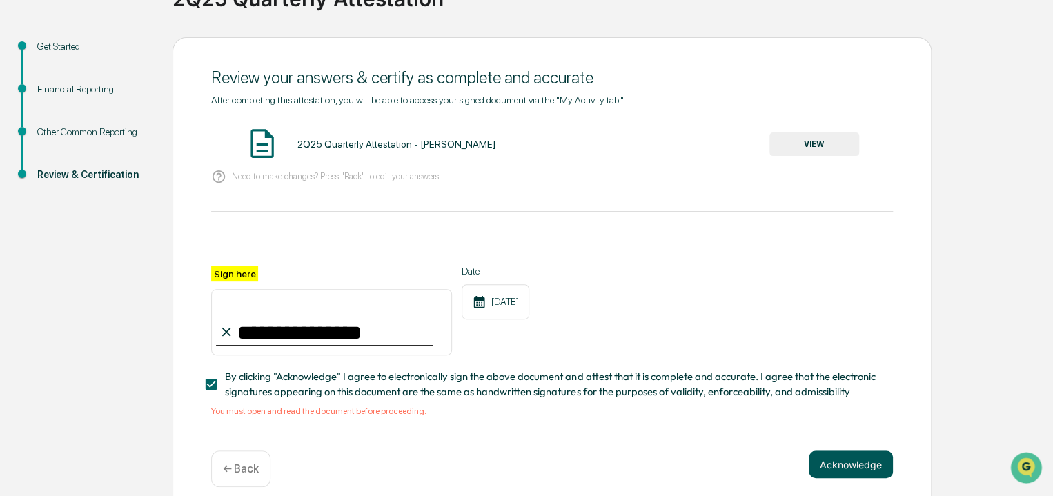
scroll to position [146, 0]
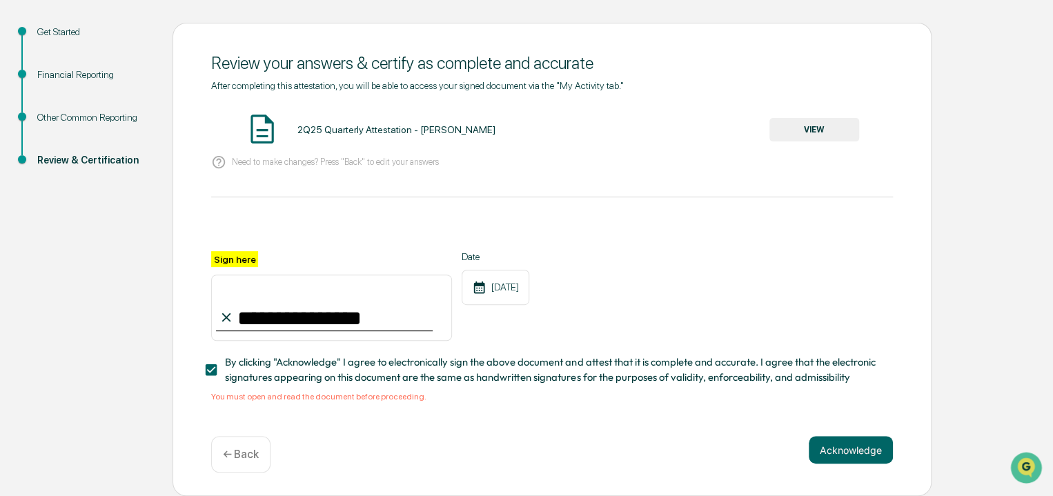
click at [495, 363] on span "By clicking "Acknowledge" I agree to electronically sign the above document and…" at bounding box center [553, 370] width 657 height 31
click at [386, 129] on div "2Q25 Quarterly Attestation - [PERSON_NAME]" at bounding box center [396, 129] width 198 height 11
click at [256, 122] on img at bounding box center [262, 129] width 35 height 35
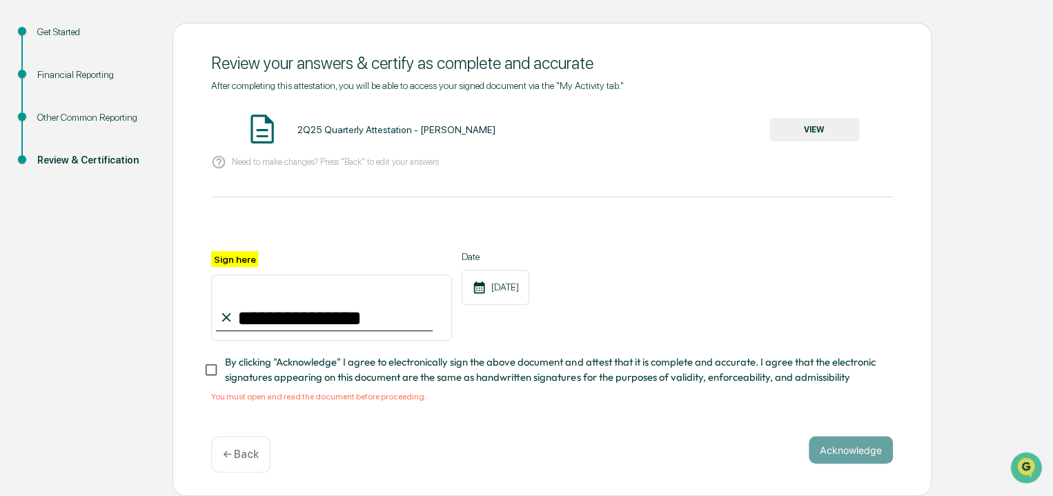
click at [811, 126] on button "VIEW" at bounding box center [814, 129] width 90 height 23
